Goal: Find specific page/section: Find specific page/section

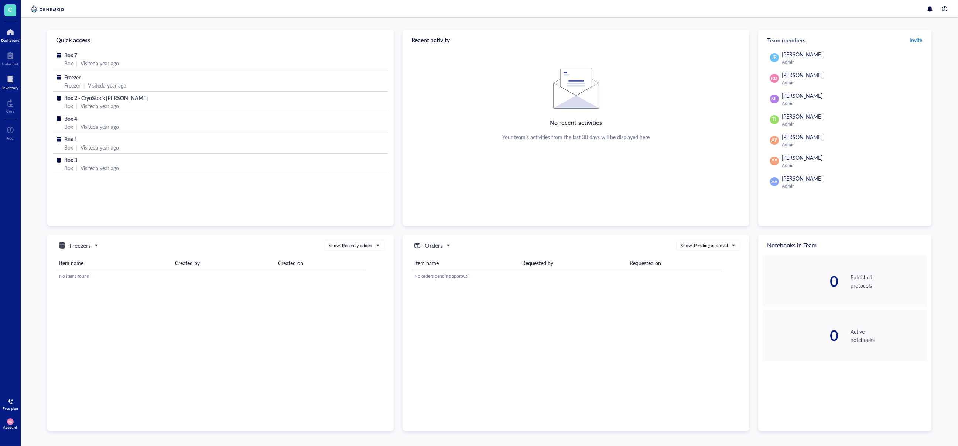
click at [16, 81] on div at bounding box center [10, 80] width 16 height 12
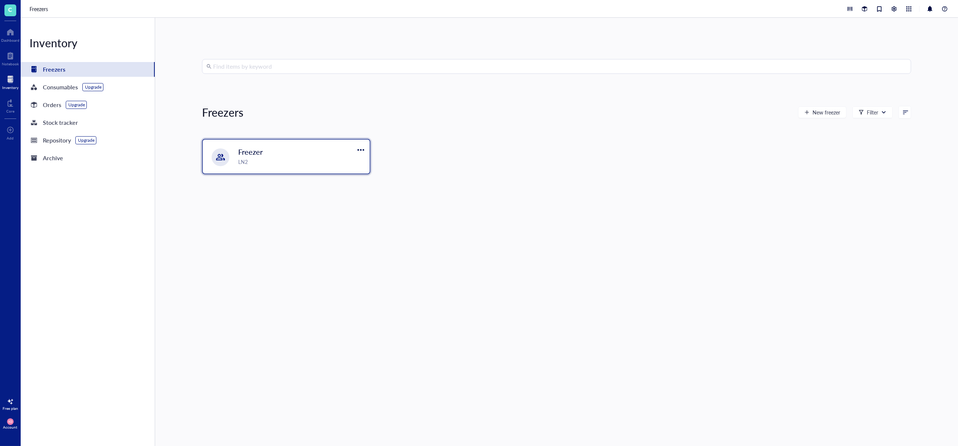
click at [263, 163] on div "LN2" at bounding box center [301, 162] width 127 height 8
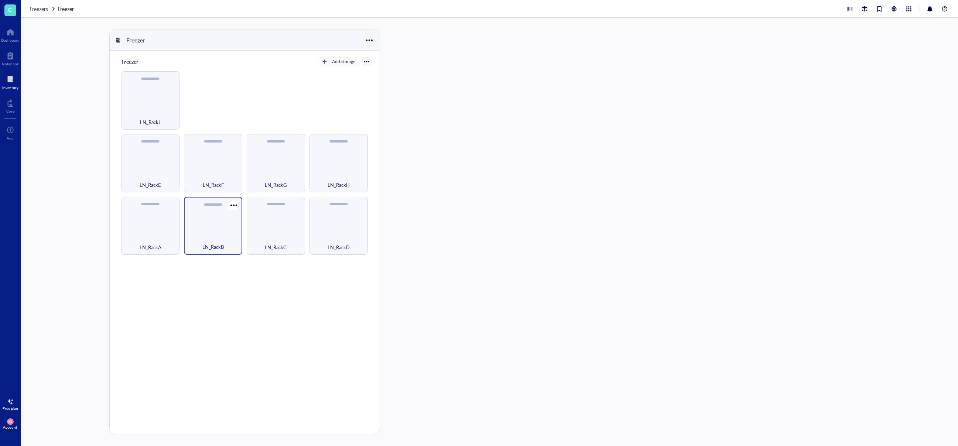
click at [226, 221] on div "LN_RackB" at bounding box center [213, 226] width 58 height 58
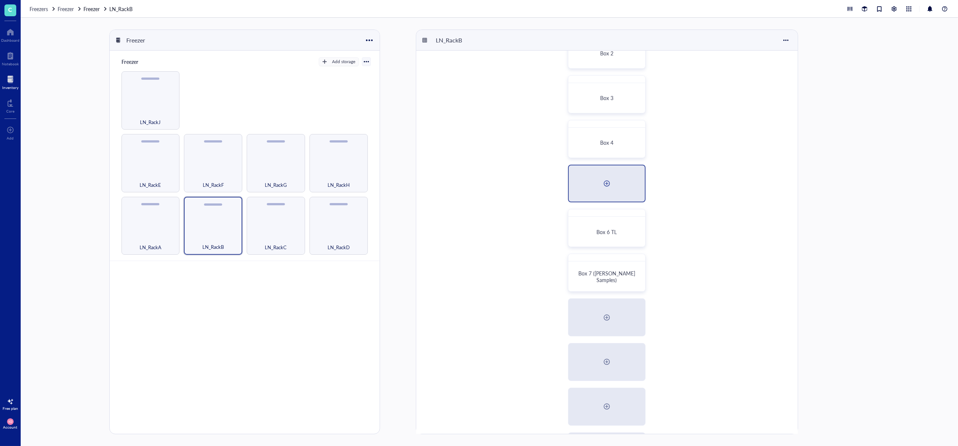
scroll to position [74, 0]
click at [293, 223] on div "LN_RackC" at bounding box center [276, 226] width 58 height 58
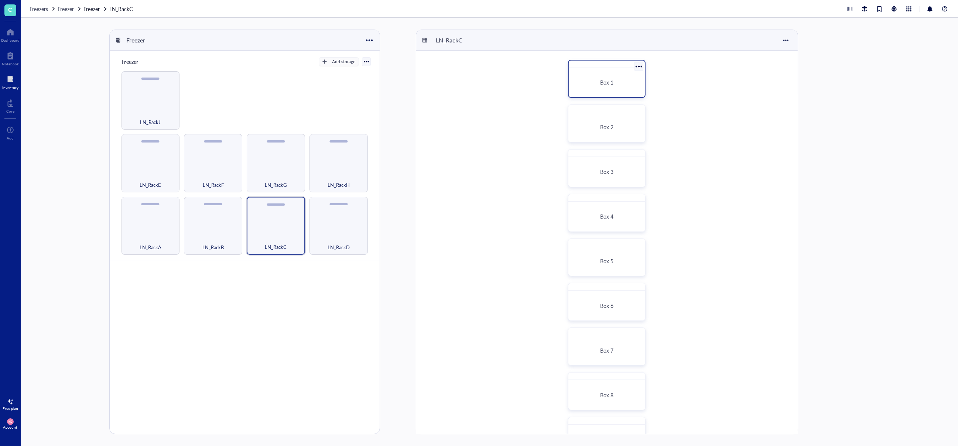
click at [606, 76] on div "Box 1" at bounding box center [607, 82] width 70 height 23
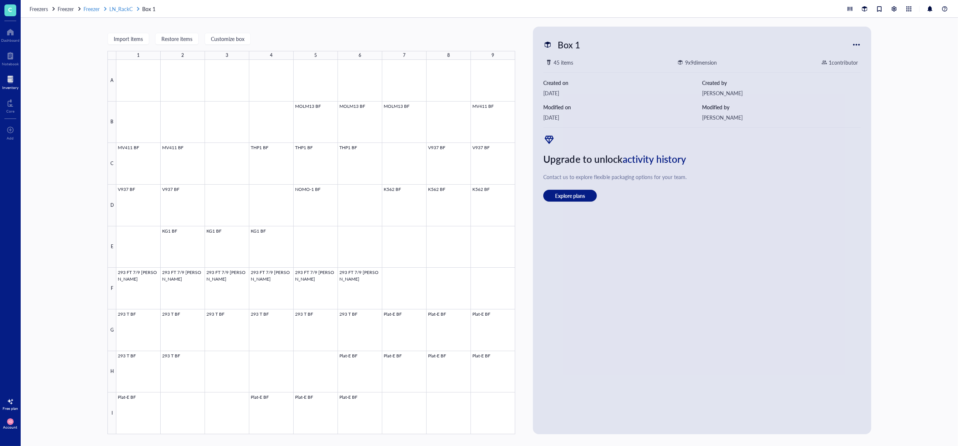
click at [123, 8] on span "LN_RackC" at bounding box center [120, 8] width 23 height 7
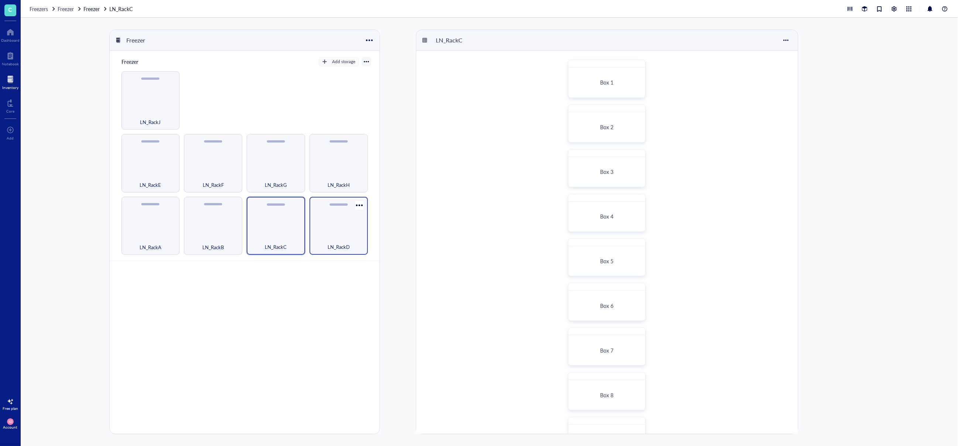
click at [343, 225] on div "LN_RackD" at bounding box center [339, 226] width 58 height 58
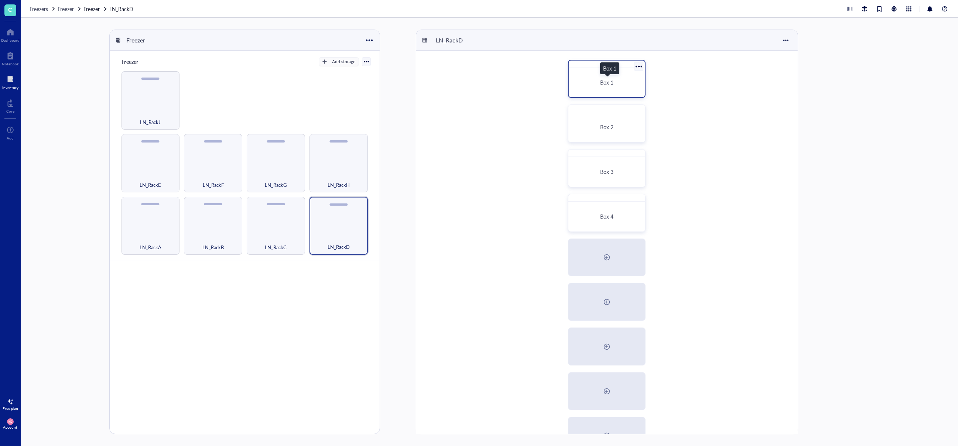
click at [602, 83] on span "Box 1" at bounding box center [606, 82] width 13 height 7
click at [606, 132] on div "Box 2" at bounding box center [607, 127] width 70 height 23
click at [142, 164] on div "LN_RackE" at bounding box center [151, 163] width 58 height 58
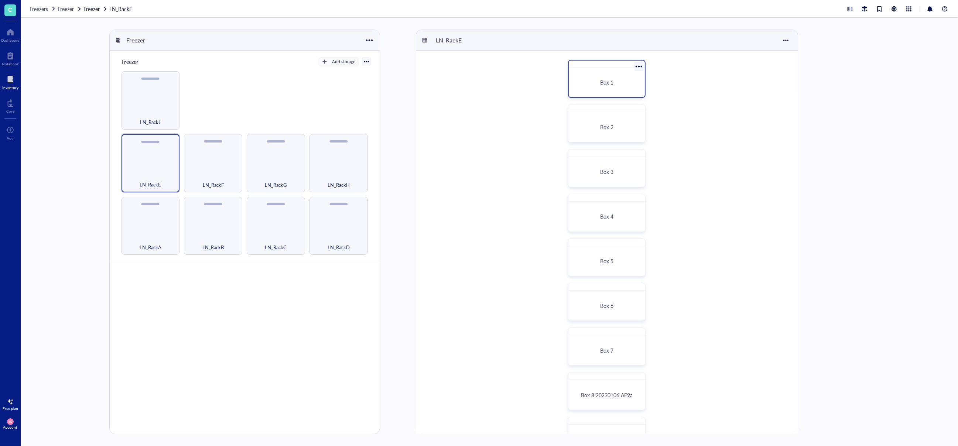
click at [603, 79] on div "Box 1" at bounding box center [607, 82] width 70 height 23
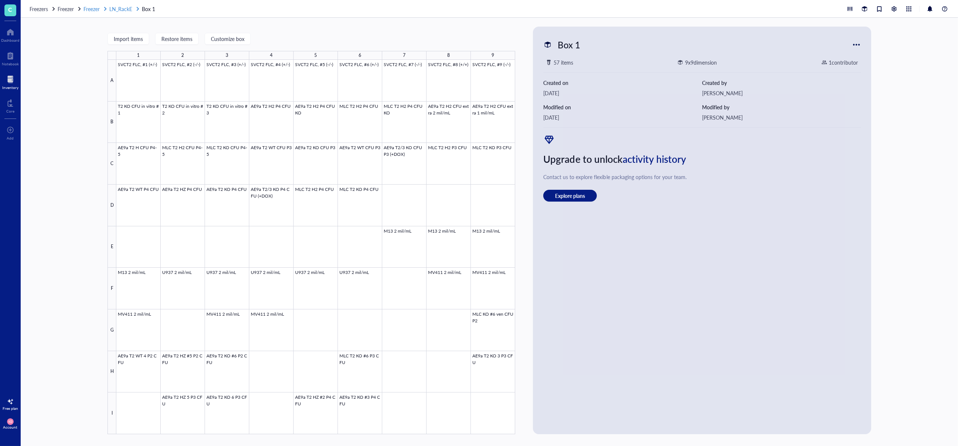
click at [123, 7] on span "LN_RackE" at bounding box center [120, 8] width 23 height 7
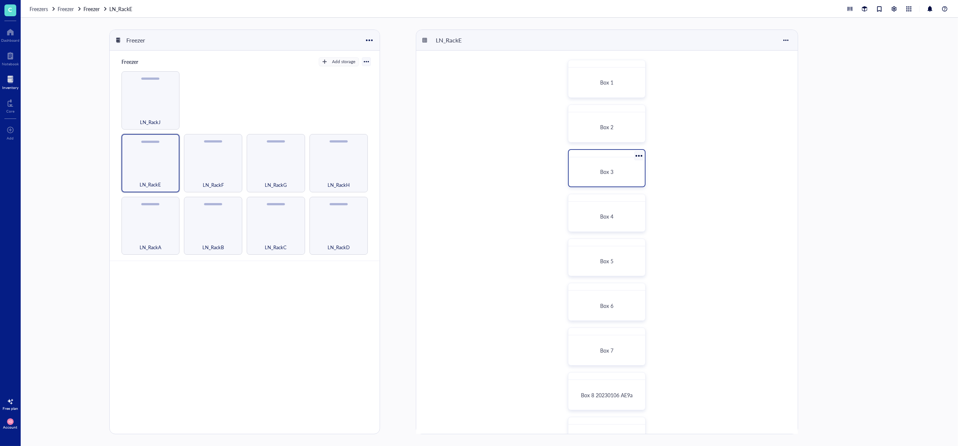
click at [626, 176] on div "Box 3" at bounding box center [607, 171] width 70 height 23
